Goal: Task Accomplishment & Management: Use online tool/utility

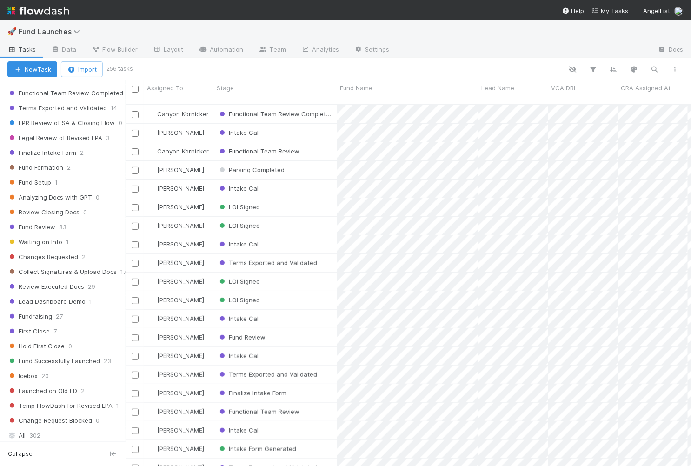
scroll to position [475, 0]
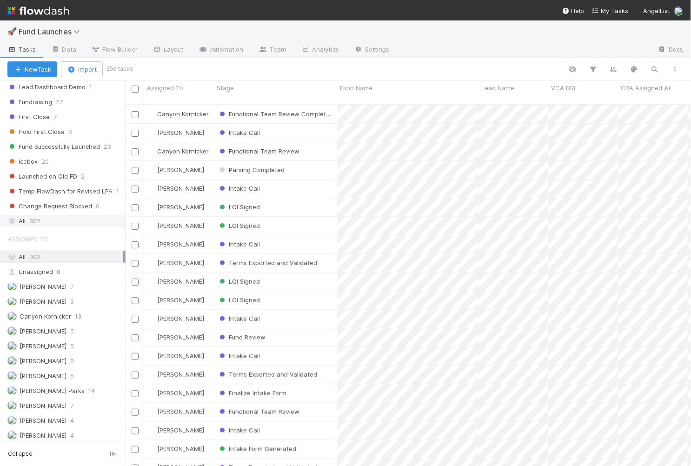
click at [51, 215] on div "All 302" at bounding box center [65, 221] width 116 height 12
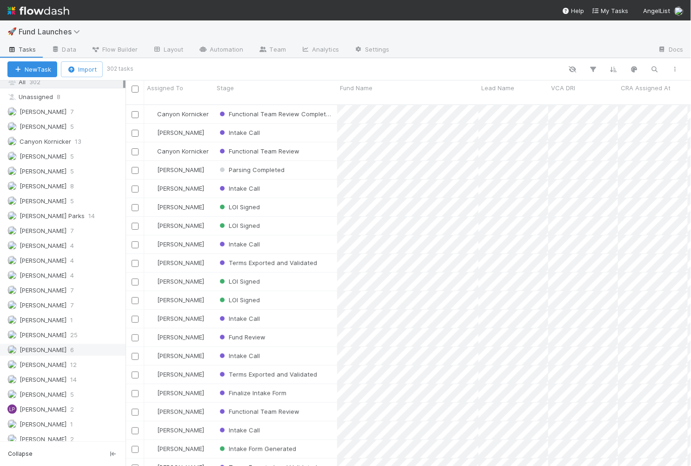
scroll to position [651, 0]
click at [32, 374] on span "[PERSON_NAME]" at bounding box center [43, 377] width 47 height 7
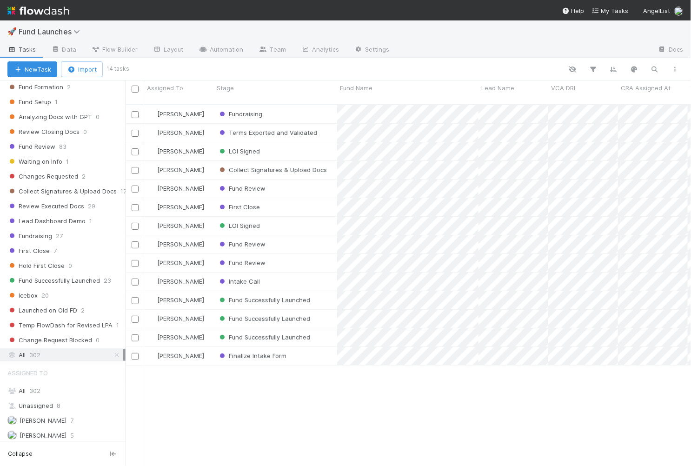
scroll to position [361, 558]
click at [235, 86] on div "Stage" at bounding box center [276, 87] width 118 height 9
click at [244, 98] on div "Sort First → Last Sort Last → First Hide" at bounding box center [270, 119] width 106 height 49
click at [244, 104] on div "Sort First → Last" at bounding box center [270, 106] width 106 height 14
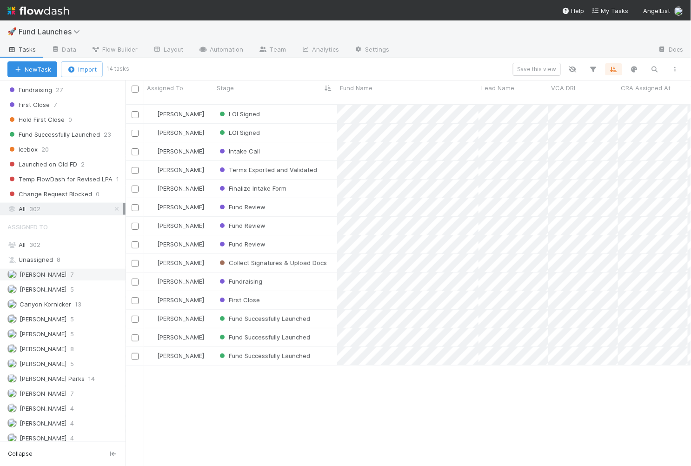
scroll to position [463, 0]
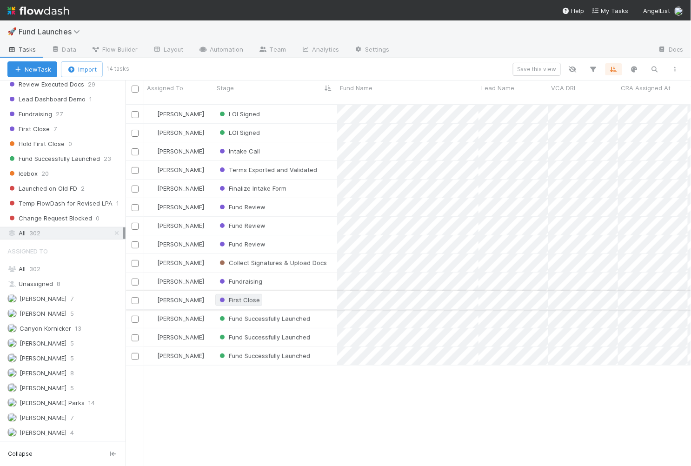
click at [242, 296] on span "First Close" at bounding box center [238, 299] width 42 height 7
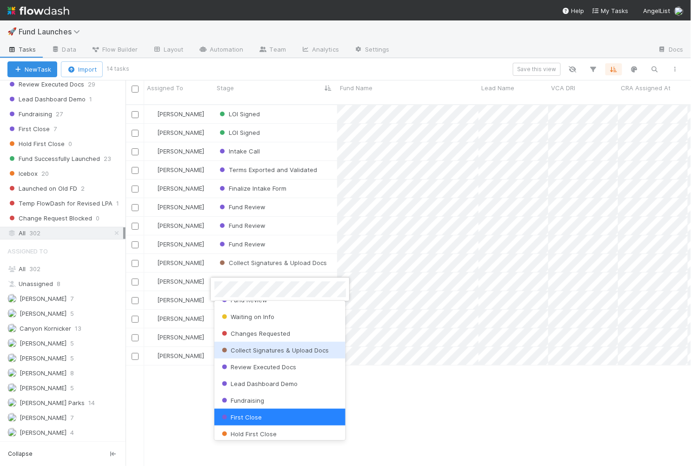
scroll to position [408, 0]
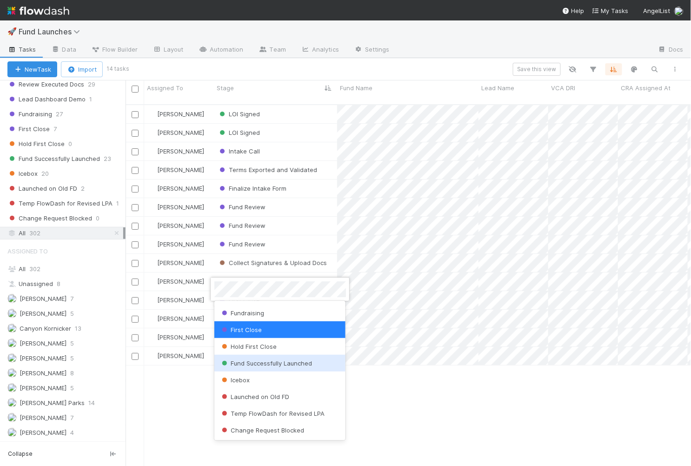
click at [406, 397] on div at bounding box center [345, 233] width 691 height 466
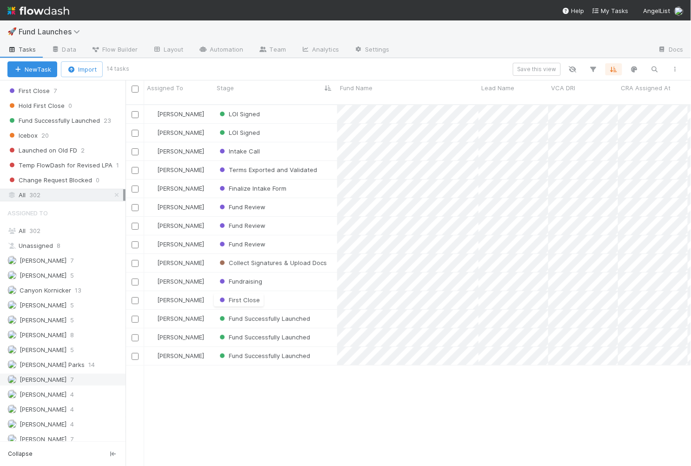
scroll to position [596, 0]
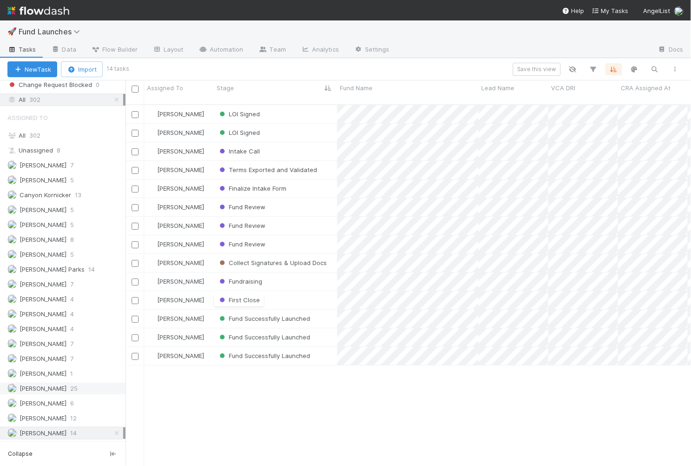
click at [47, 384] on span "[PERSON_NAME]" at bounding box center [43, 387] width 47 height 7
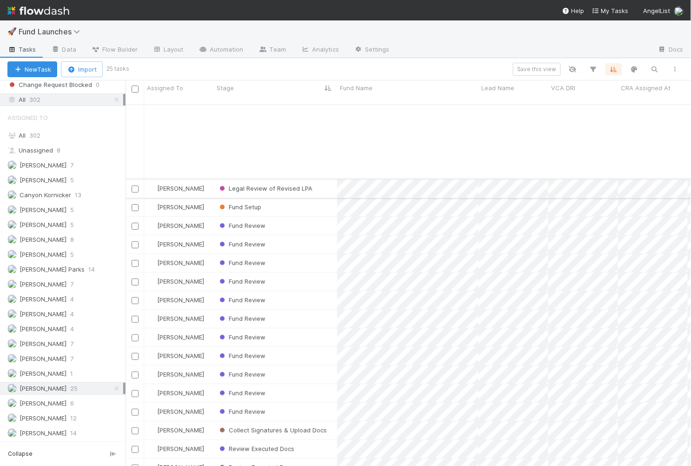
scroll to position [103, 0]
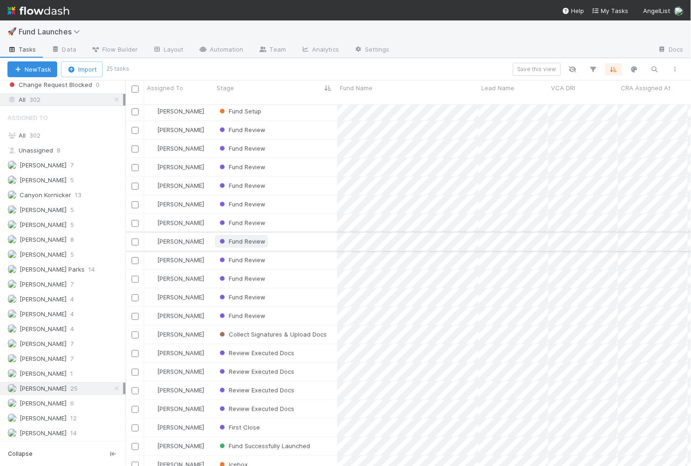
click at [242, 237] on span "Fund Review" at bounding box center [241, 240] width 48 height 7
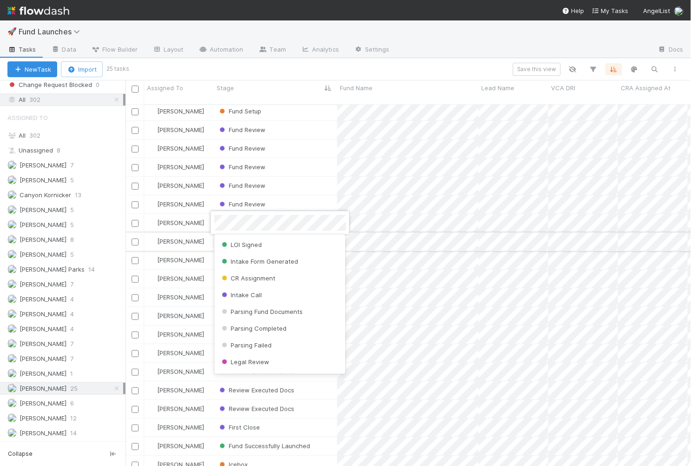
scroll to position [195, 0]
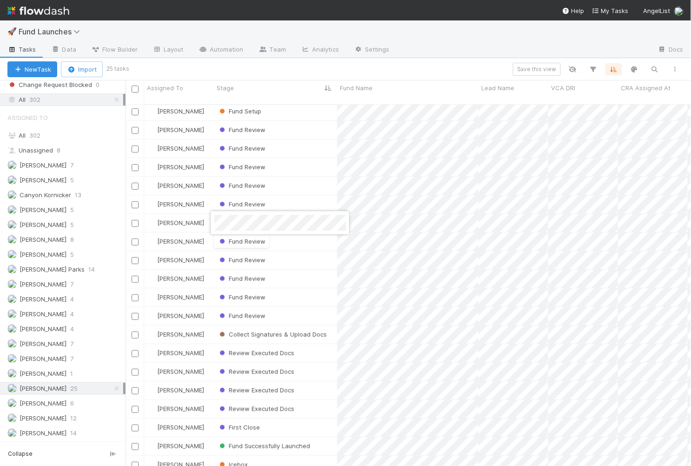
click at [336, 19] on div at bounding box center [345, 233] width 691 height 466
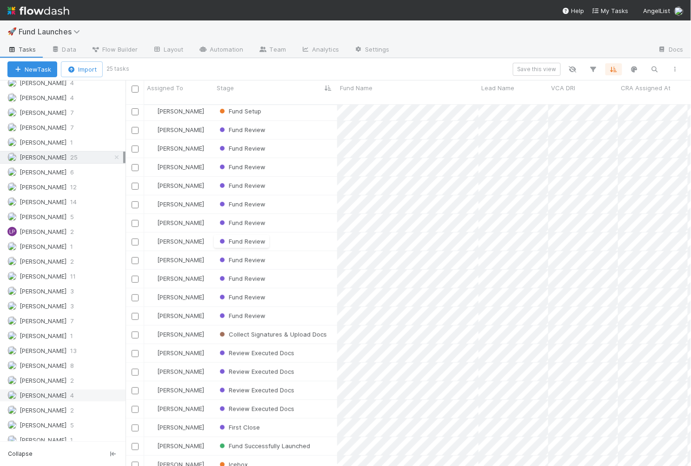
scroll to position [889, 0]
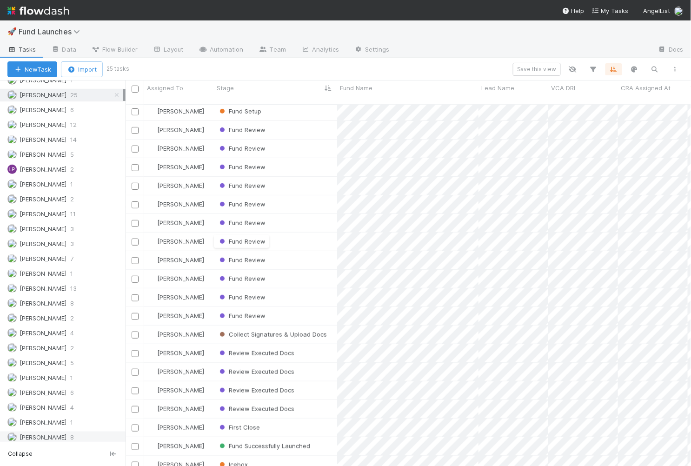
click at [45, 433] on span "[PERSON_NAME]" at bounding box center [43, 436] width 47 height 7
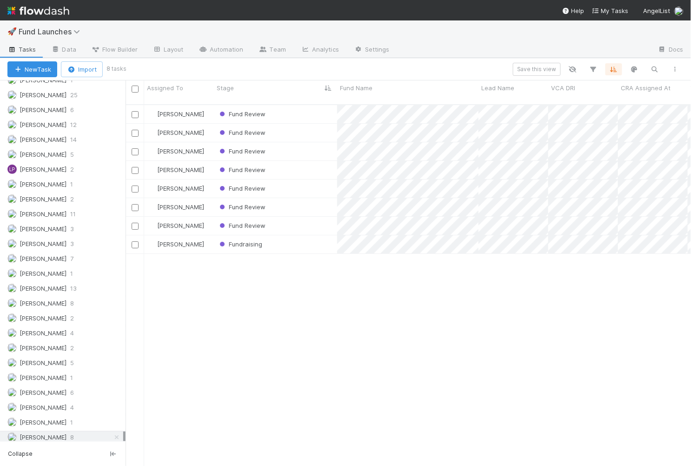
scroll to position [361, 558]
click at [216, 46] on link "Automation" at bounding box center [221, 50] width 60 height 15
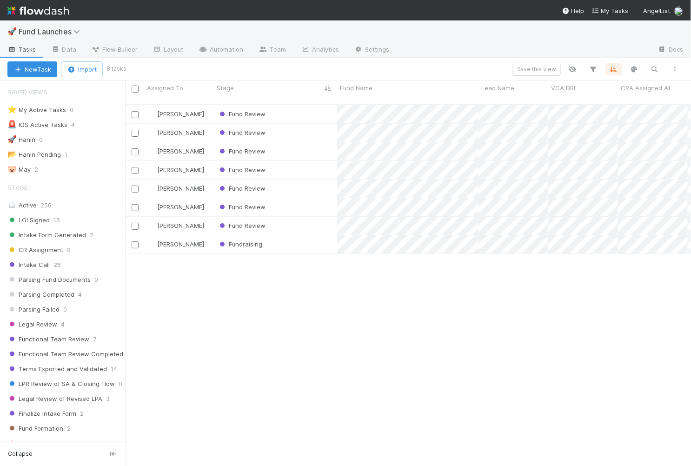
scroll to position [361, 558]
click at [122, 51] on span "Flow Builder" at bounding box center [114, 49] width 46 height 9
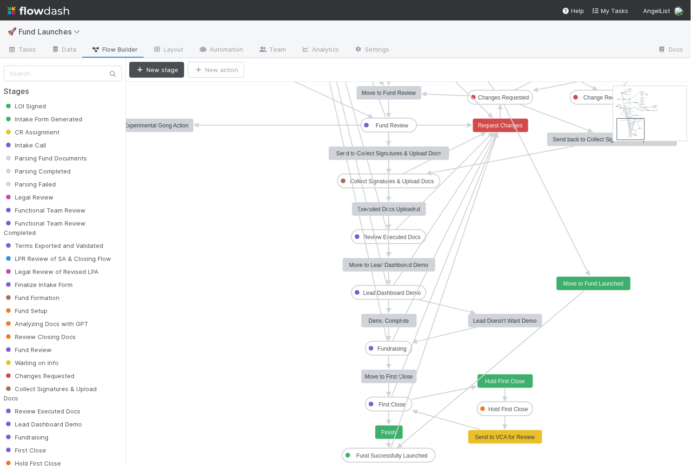
drag, startPoint x: 632, startPoint y: 95, endPoint x: 637, endPoint y: 130, distance: 34.7
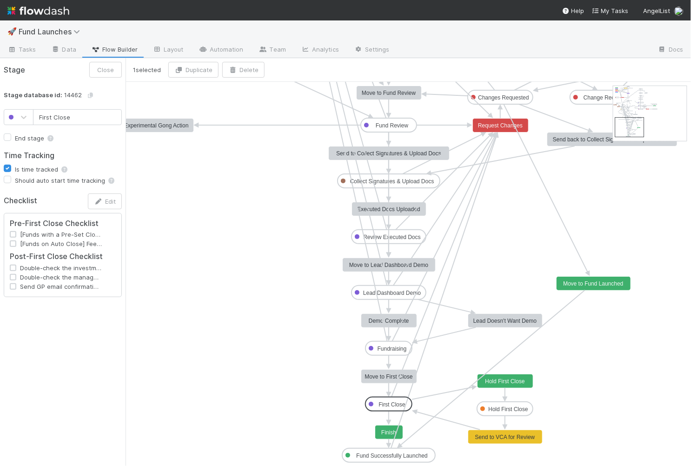
click at [386, 432] on text "Finish" at bounding box center [388, 432] width 15 height 7
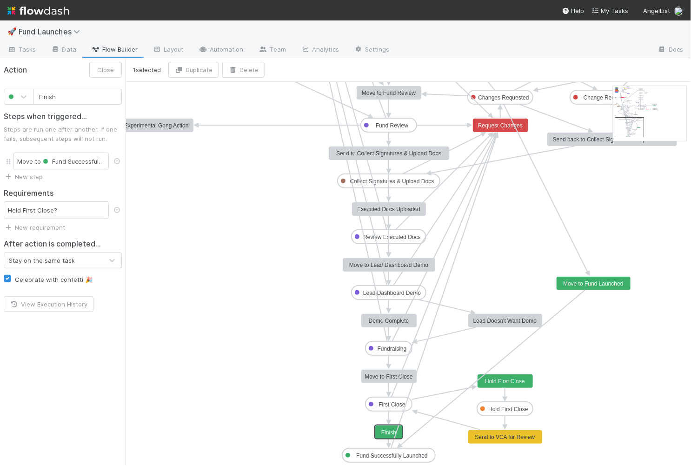
click at [386, 455] on text "Fund Successfully Launched" at bounding box center [391, 455] width 71 height 7
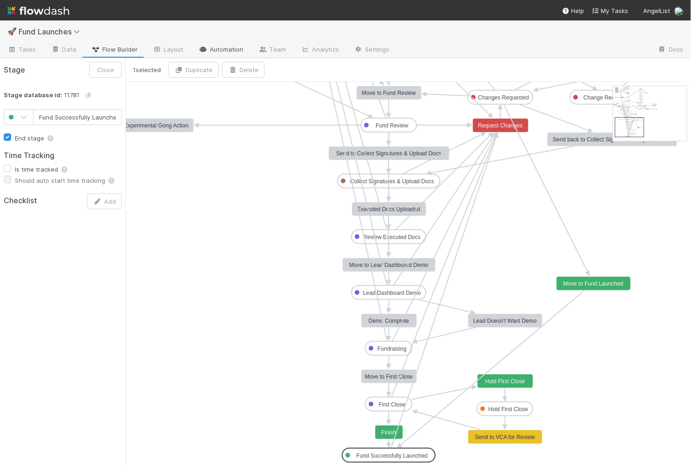
click at [212, 48] on link "Automation" at bounding box center [221, 50] width 60 height 15
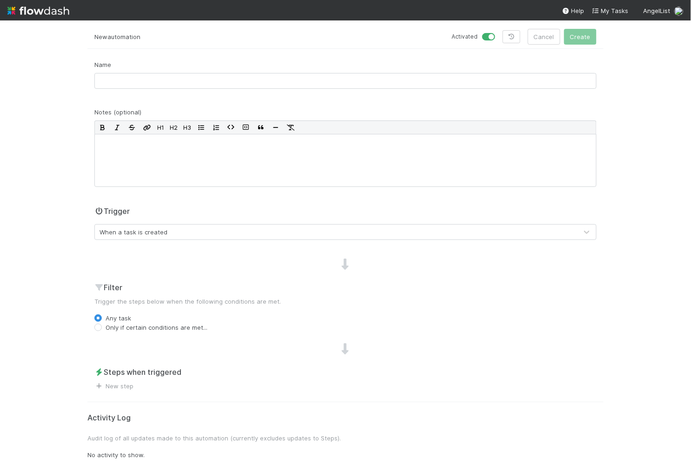
scroll to position [35, 0]
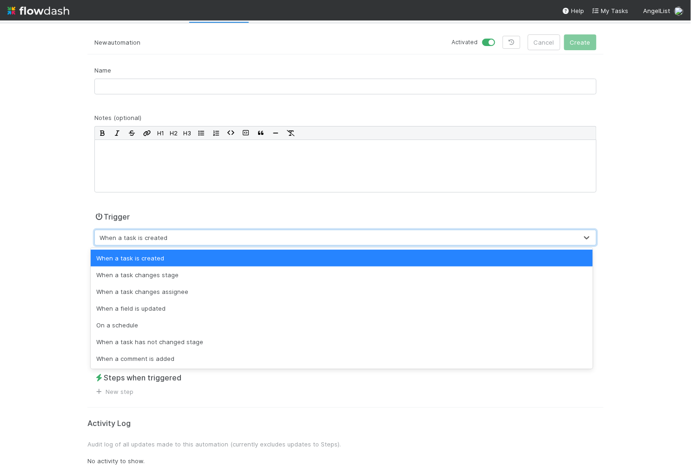
click at [155, 233] on div "When a task is created" at bounding box center [133, 237] width 68 height 9
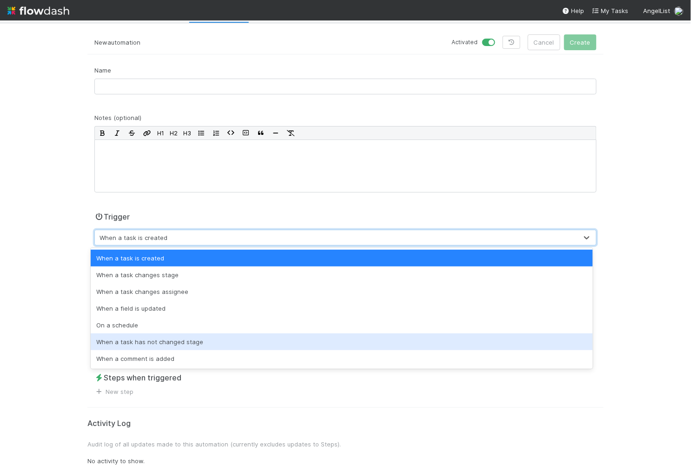
click at [158, 342] on div "When a task has not changed stage" at bounding box center [342, 341] width 502 height 17
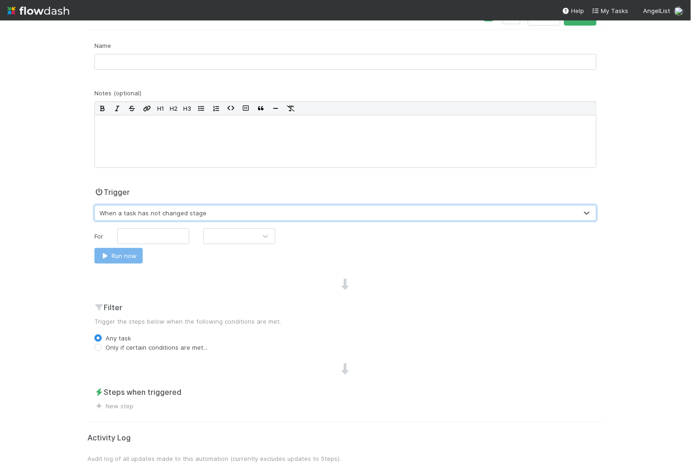
scroll to position [79, 0]
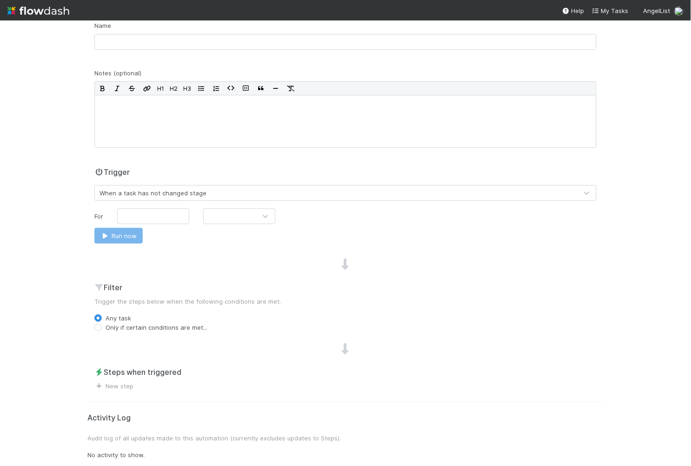
click at [135, 326] on label "Only if certain conditions are met..." at bounding box center [156, 327] width 102 height 9
click at [102, 326] on input "Only if certain conditions are met..." at bounding box center [97, 327] width 7 height 8
radio input "true"
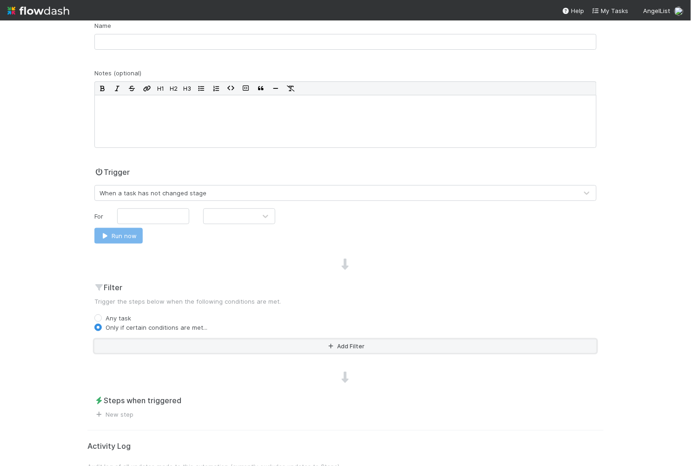
click at [135, 341] on button "Add Filter" at bounding box center [345, 345] width 502 height 13
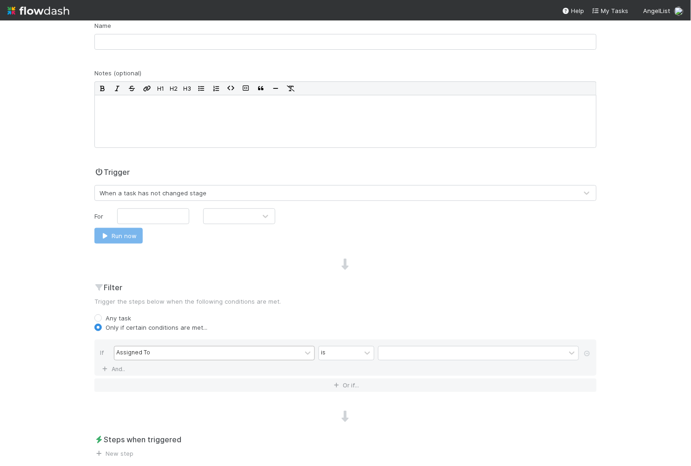
click at [135, 349] on div "Assigned To" at bounding box center [133, 353] width 34 height 8
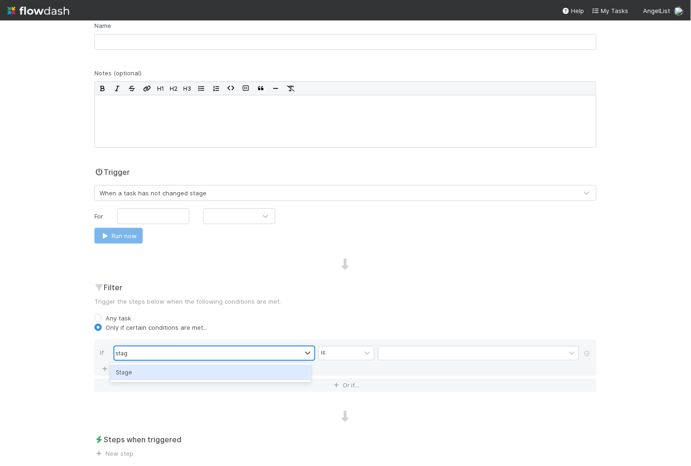
type input "stage"
click at [137, 371] on div "Stage" at bounding box center [210, 372] width 201 height 16
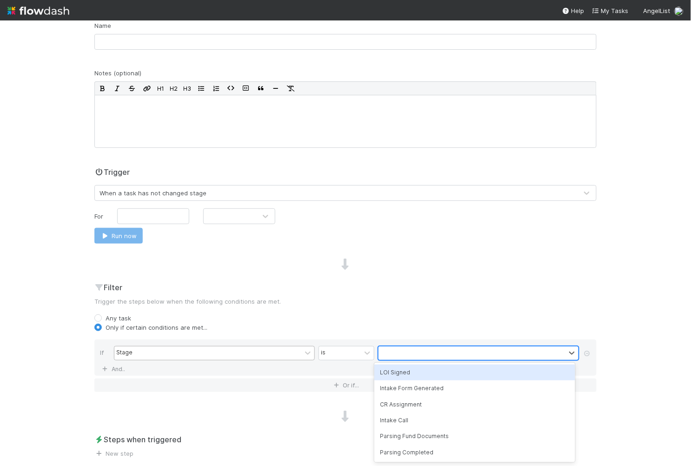
click at [388, 351] on div at bounding box center [471, 352] width 187 height 13
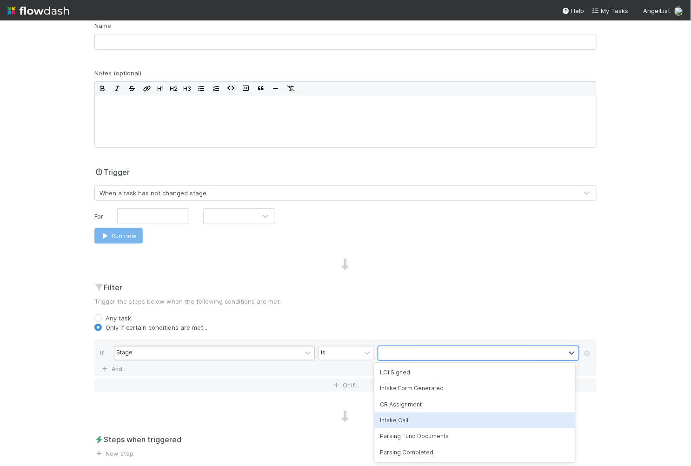
click at [400, 416] on div "Intake Call" at bounding box center [474, 420] width 201 height 16
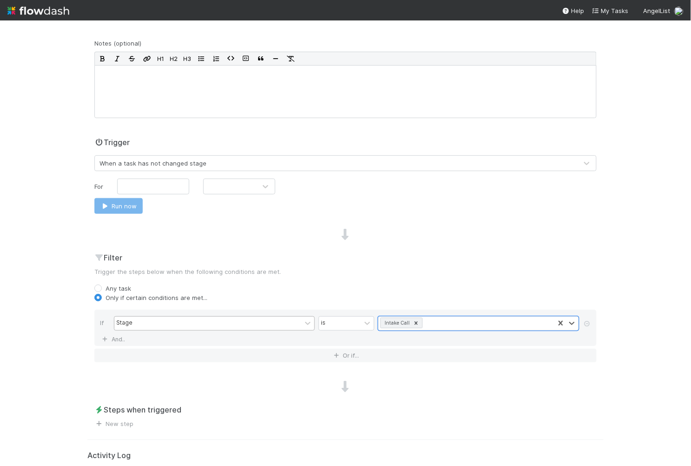
scroll to position [145, 0]
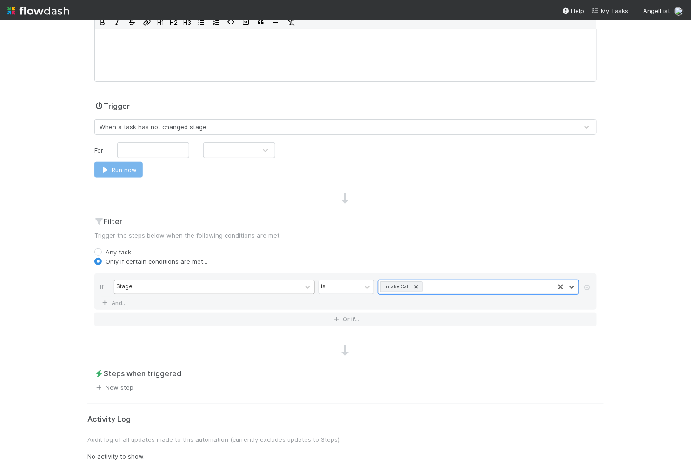
click at [120, 384] on link "New step" at bounding box center [113, 386] width 39 height 7
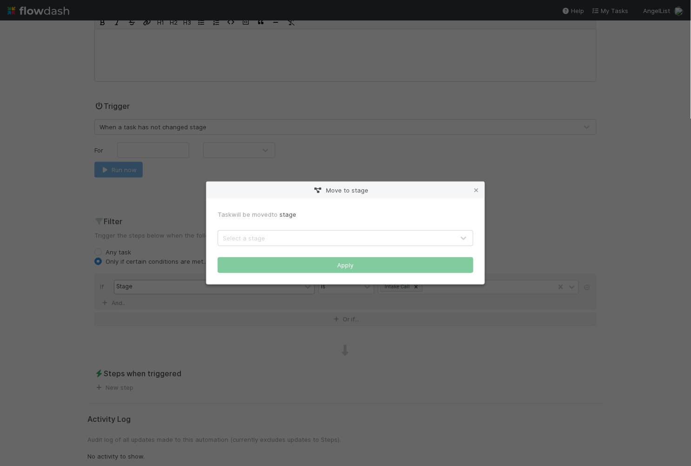
click at [241, 237] on div "Select a stage" at bounding box center [244, 237] width 42 height 9
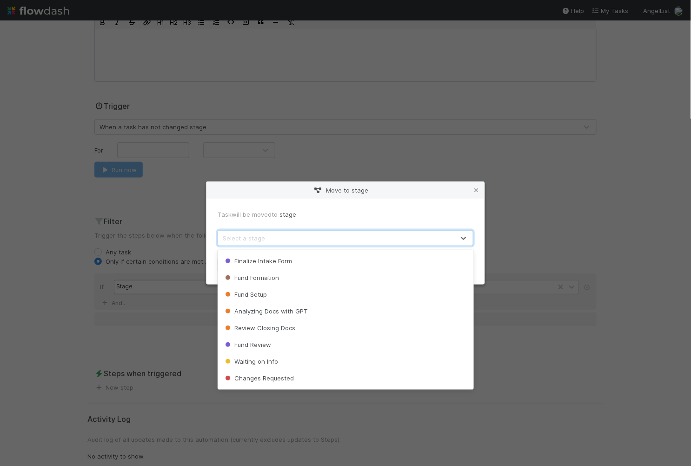
scroll to position [350, 0]
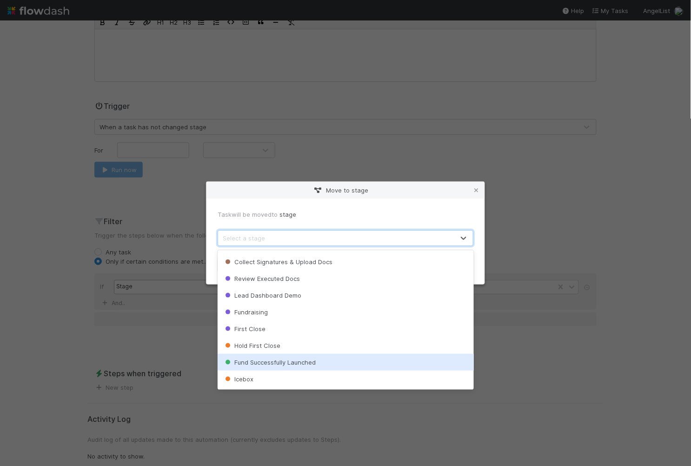
click at [272, 360] on span "Fund Successfully Launched" at bounding box center [269, 361] width 92 height 7
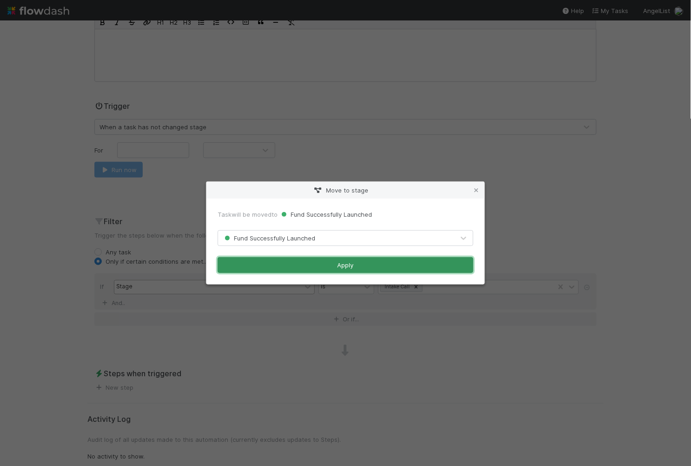
click at [274, 265] on button "Apply" at bounding box center [345, 265] width 256 height 16
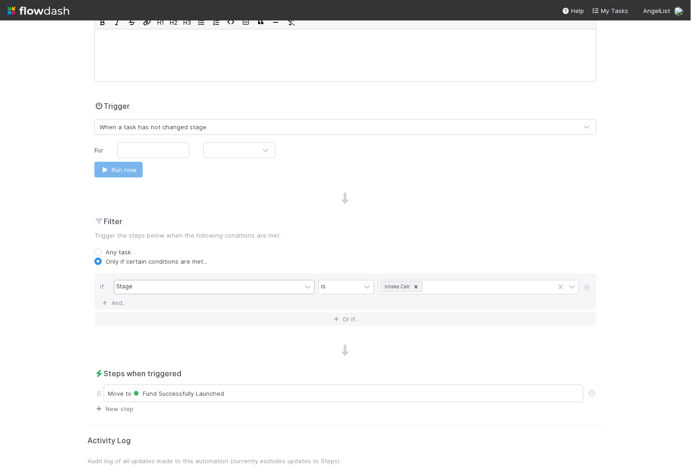
scroll to position [166, 0]
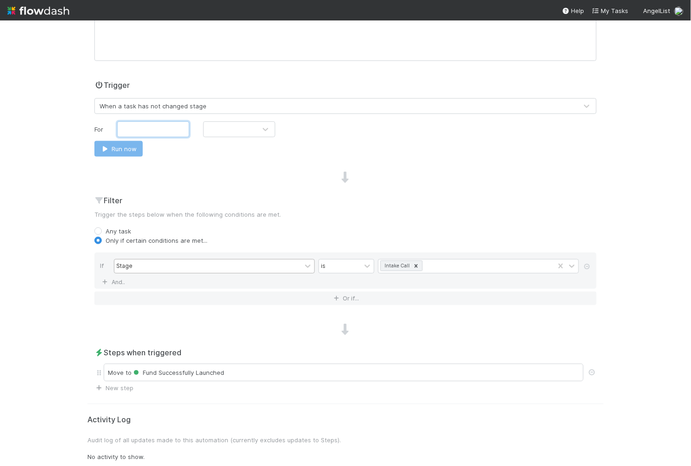
click at [175, 130] on input "text" at bounding box center [153, 129] width 72 height 16
click at [215, 128] on div at bounding box center [230, 129] width 53 height 15
click at [217, 164] on div "Days" at bounding box center [236, 166] width 72 height 17
click at [175, 129] on input "text" at bounding box center [153, 129] width 72 height 16
type input "100"
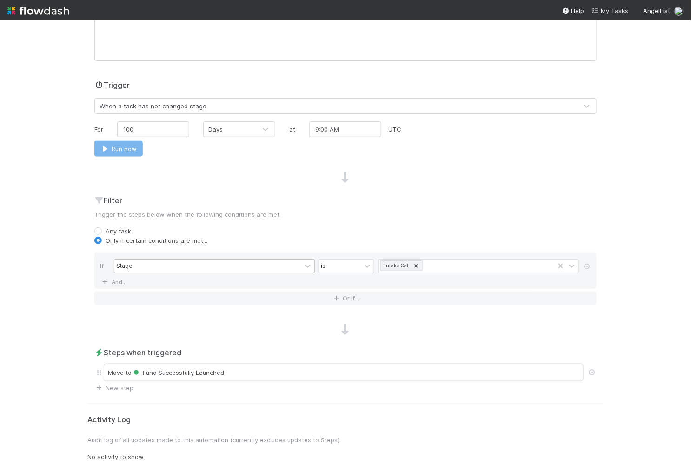
click at [203, 138] on div "For 100 Days at 9:00 AM UTC Run now" at bounding box center [345, 138] width 502 height 35
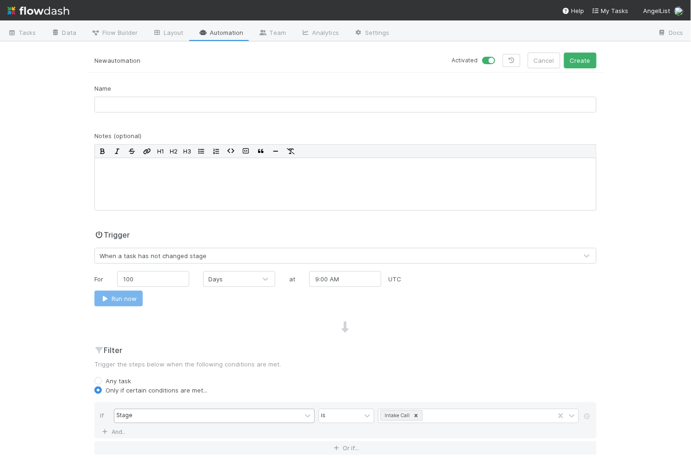
scroll to position [0, 0]
